Goal: Entertainment & Leisure: Consume media (video, audio)

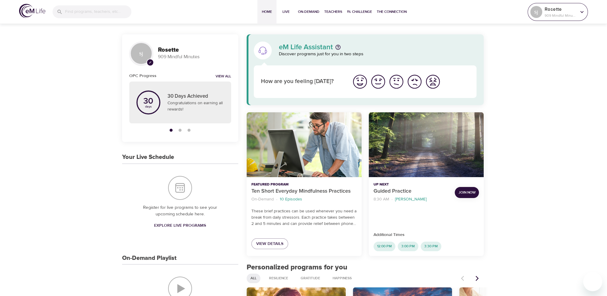
click at [564, 13] on p "909 Mindful Minutes" at bounding box center [561, 15] width 32 height 5
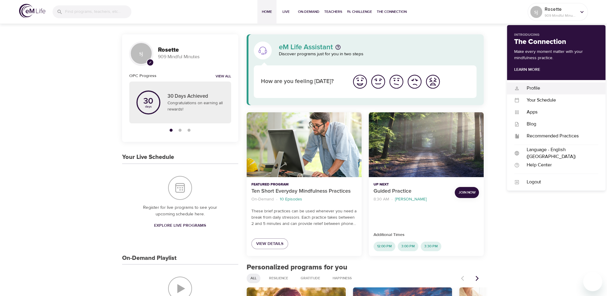
click at [533, 87] on div "Profile" at bounding box center [559, 88] width 79 height 7
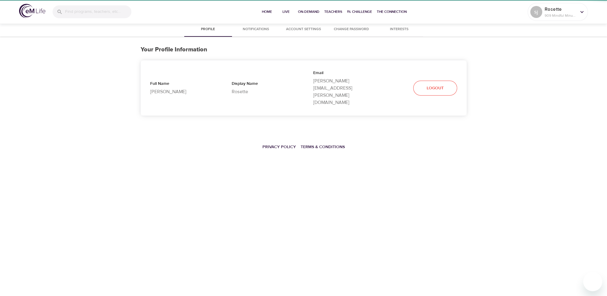
select select "10"
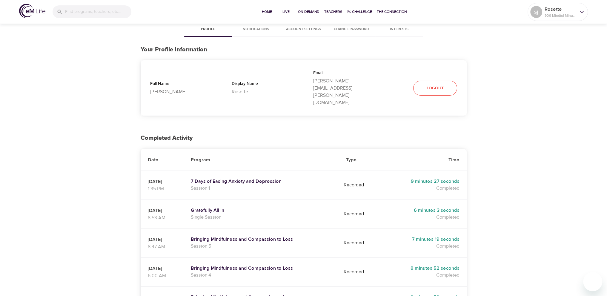
scroll to position [30, 0]
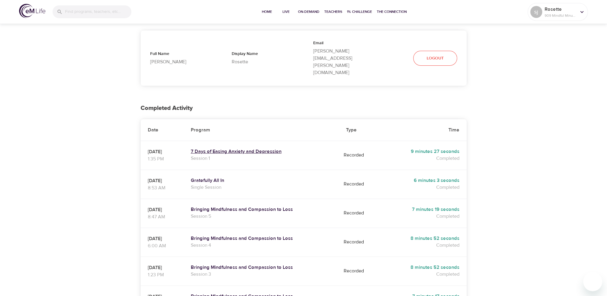
click at [255, 148] on h5 "7 Days of Easing Anxiety and Depression" at bounding box center [261, 151] width 141 height 6
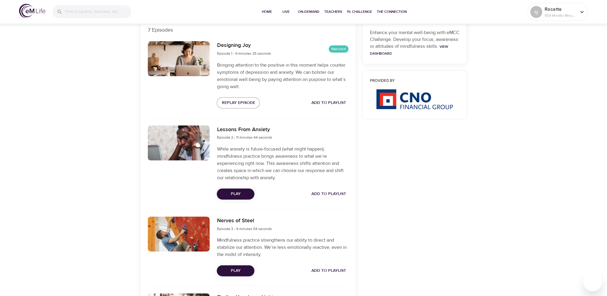
scroll to position [209, 0]
click at [238, 196] on span "Play" at bounding box center [236, 193] width 28 height 7
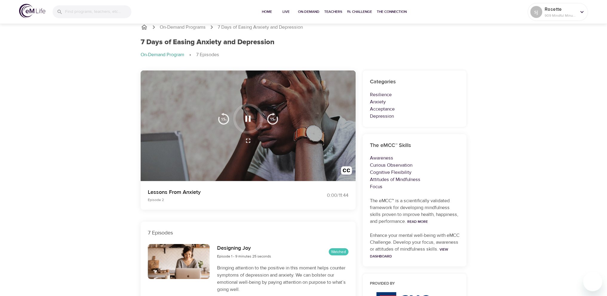
scroll to position [0, 0]
